Goal: Task Accomplishment & Management: Use online tool/utility

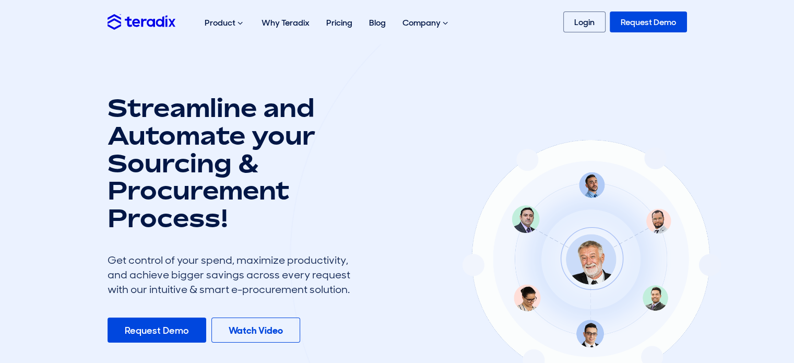
click at [545, 17] on div "Product Purchase Requisition Streamline your requisition process and approvals …" at bounding box center [397, 21] width 595 height 33
click at [567, 18] on link "Login" at bounding box center [584, 21] width 42 height 21
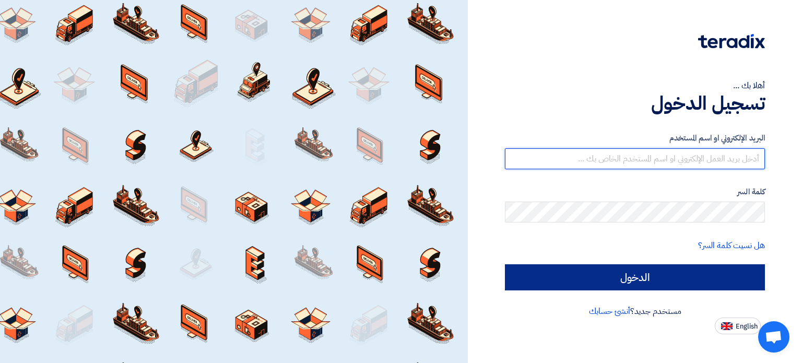
type input "[EMAIL_ADDRESS][DOMAIN_NAME]"
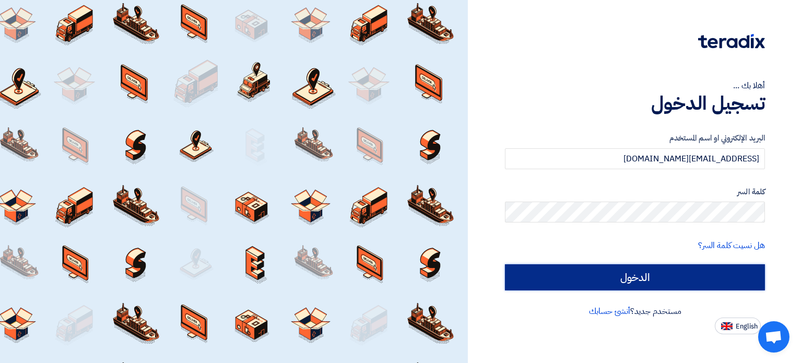
click at [660, 284] on input "الدخول" at bounding box center [635, 277] width 260 height 26
type input "Sign in"
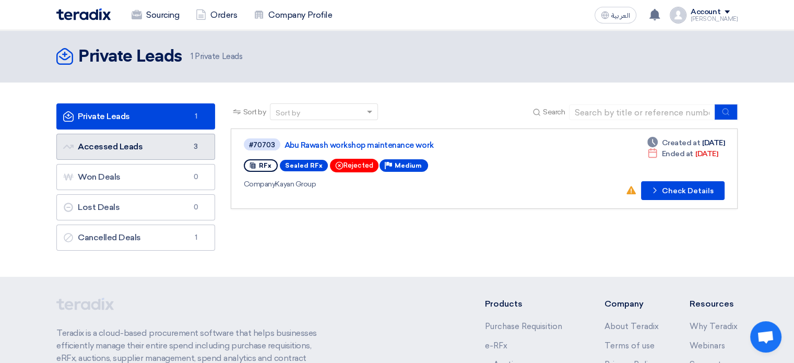
click at [144, 150] on link "Accessed Leads Accessed Leads 3" at bounding box center [135, 147] width 159 height 26
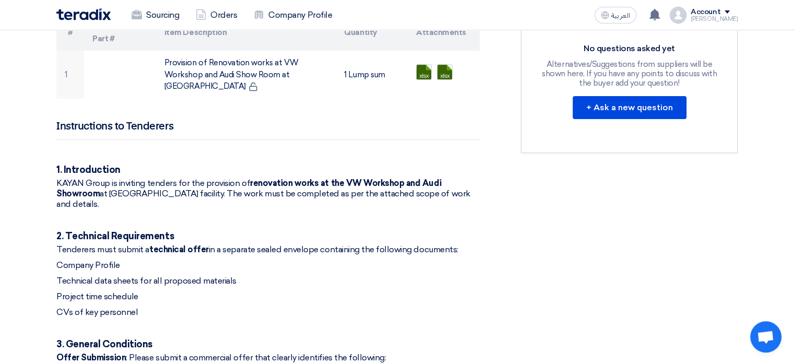
scroll to position [365, 0]
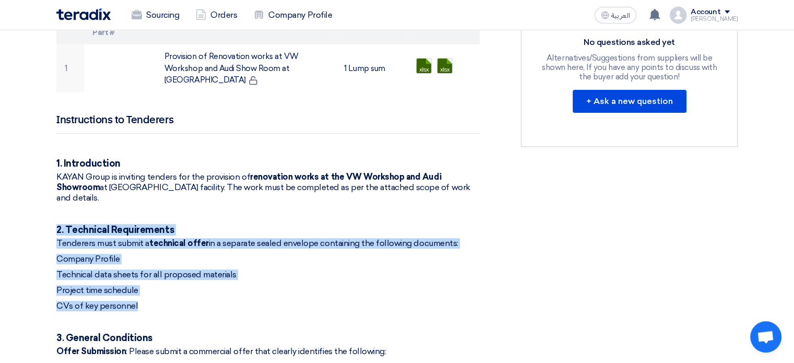
drag, startPoint x: 58, startPoint y: 207, endPoint x: 137, endPoint y: 286, distance: 111.5
click at [137, 286] on div "Instructions to Tenderers 1. Introduction KAYAN Group is inviting tenders for t…" at bounding box center [267, 366] width 423 height 506
copy div "2. Technical Requirements Tenderers must submit a technical offer in a separate…"
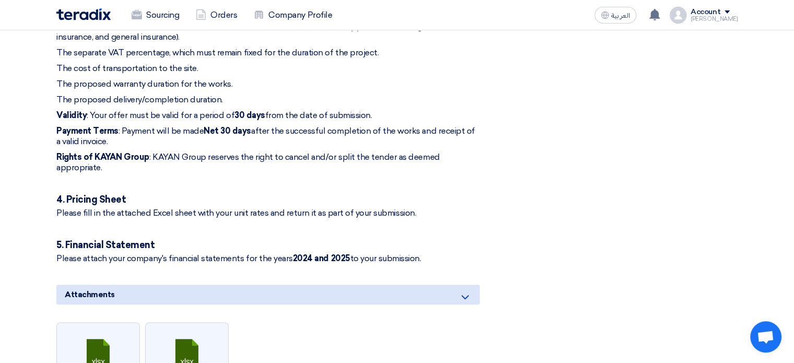
scroll to position [731, 0]
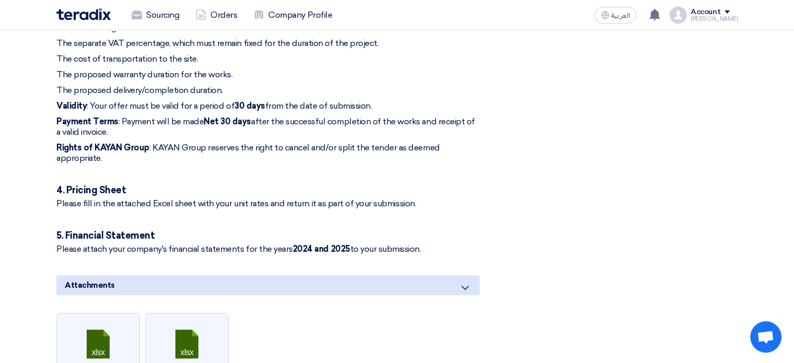
drag, startPoint x: 53, startPoint y: 202, endPoint x: 438, endPoint y: 212, distance: 385.3
click at [438, 212] on div "Provision of Renovation works at VW Workshop and Audi Show Room at Moharam Bek …" at bounding box center [281, 8] width 464 height 1115
copy div "5. Financial Statement Please attach your company's financial statements for th…"
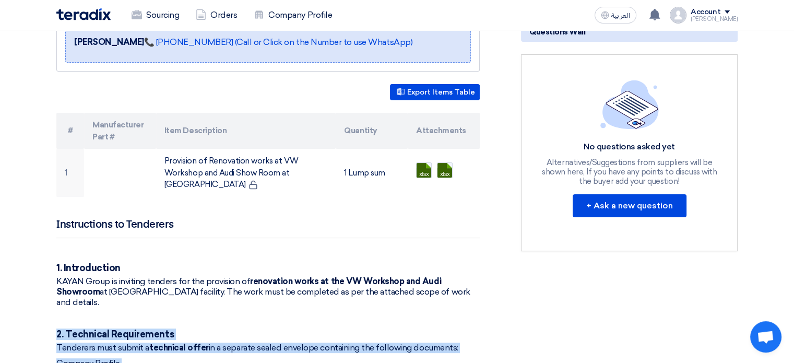
scroll to position [0, 0]
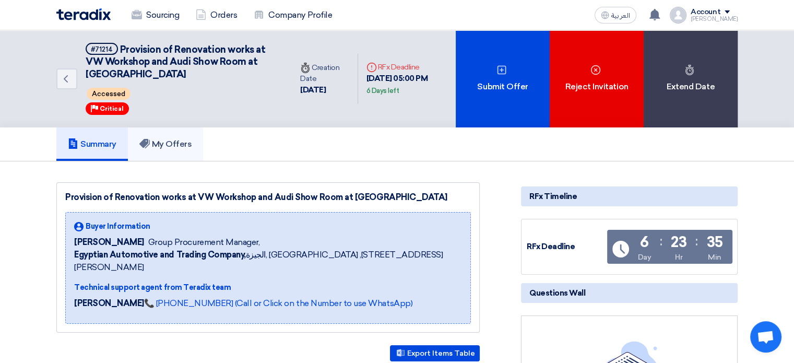
click at [180, 132] on link "My Offers" at bounding box center [166, 143] width 76 height 33
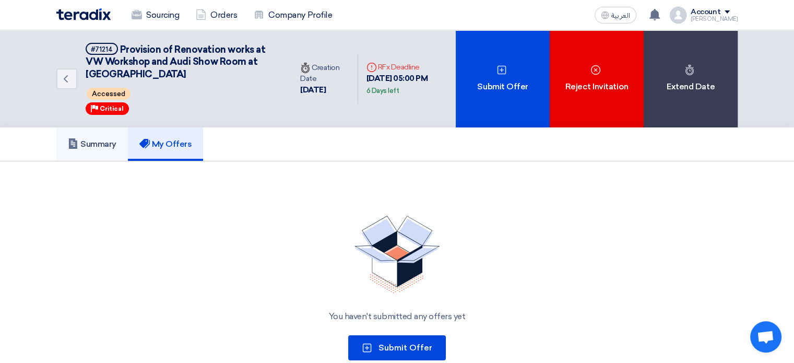
click at [116, 144] on h5 "Summary" at bounding box center [92, 144] width 49 height 10
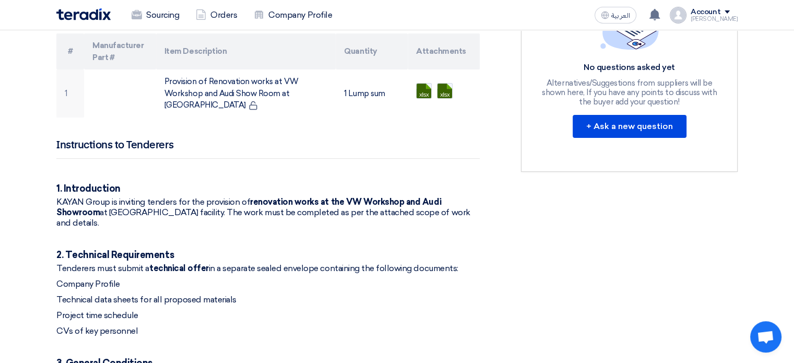
scroll to position [418, 0]
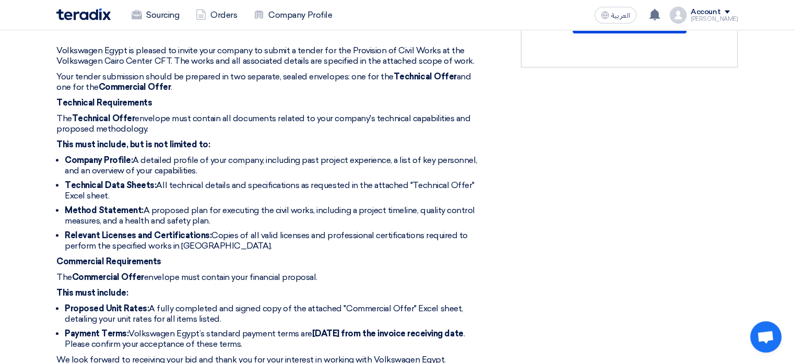
scroll to position [418, 0]
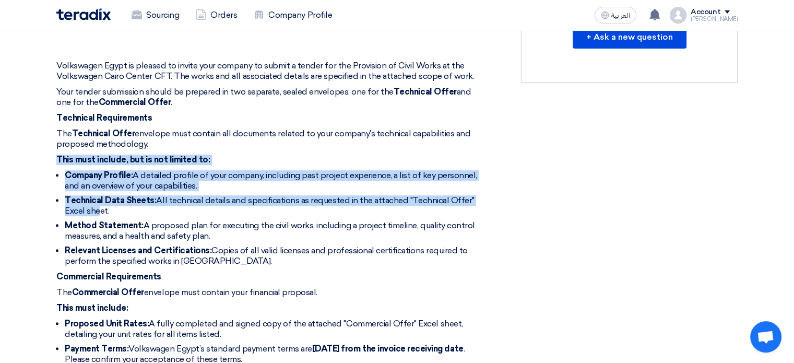
drag, startPoint x: 54, startPoint y: 145, endPoint x: 97, endPoint y: 198, distance: 68.7
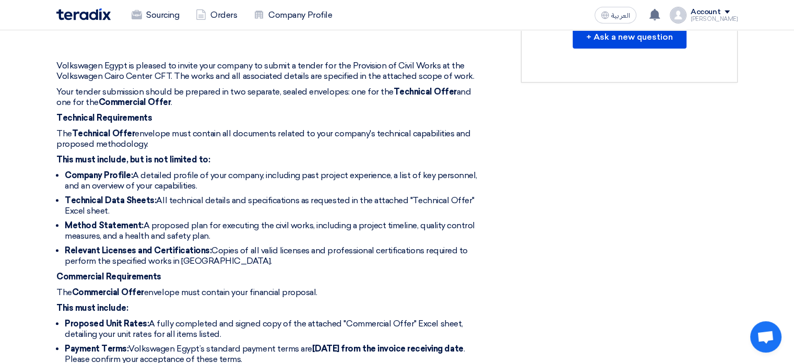
click at [96, 220] on li "Method Statement: A proposed plan for executing the civil works, including a pr…" at bounding box center [272, 230] width 415 height 21
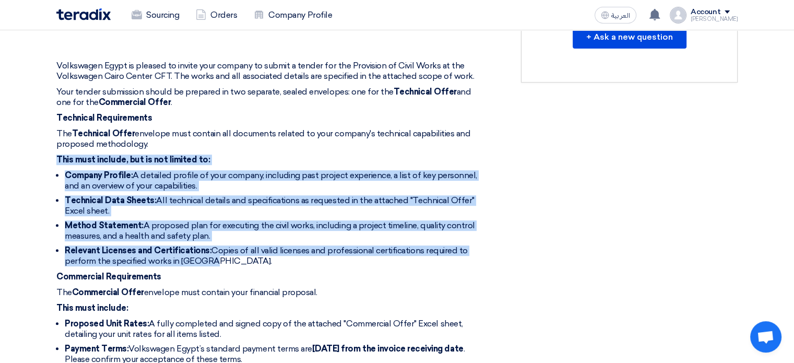
drag, startPoint x: 54, startPoint y: 147, endPoint x: 348, endPoint y: 250, distance: 311.0
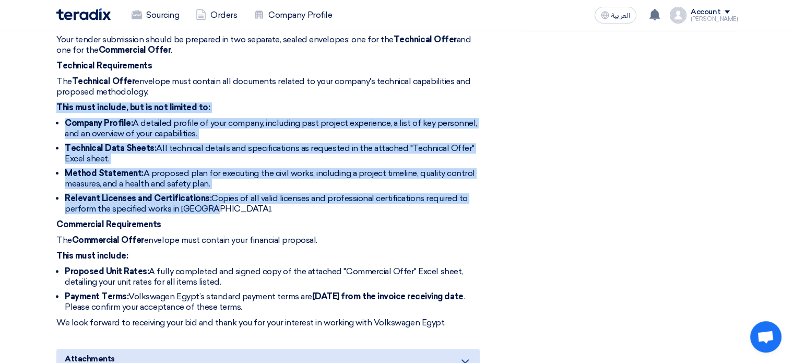
copy div "This must include, but is not limited to: Company Profile: A detailed profile o…"
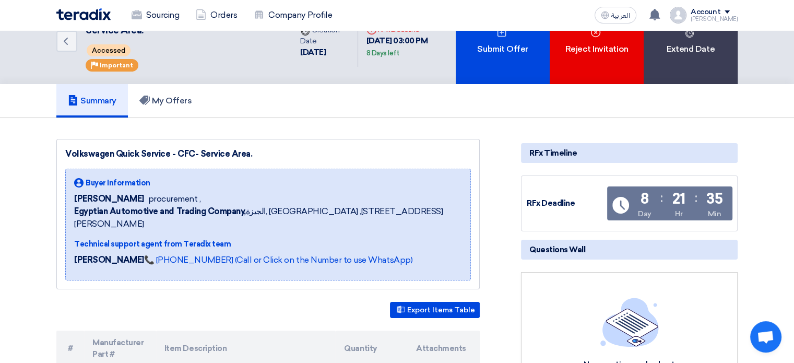
scroll to position [0, 0]
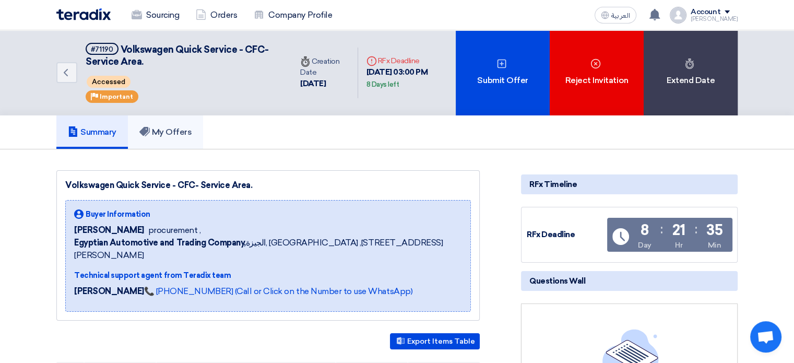
click at [184, 128] on h5 "My Offers" at bounding box center [165, 132] width 53 height 10
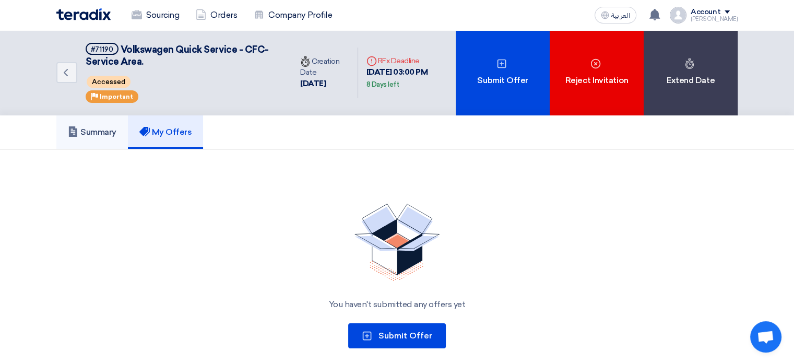
click at [98, 133] on h5 "Summary" at bounding box center [92, 132] width 49 height 10
